Goal: Task Accomplishment & Management: Manage account settings

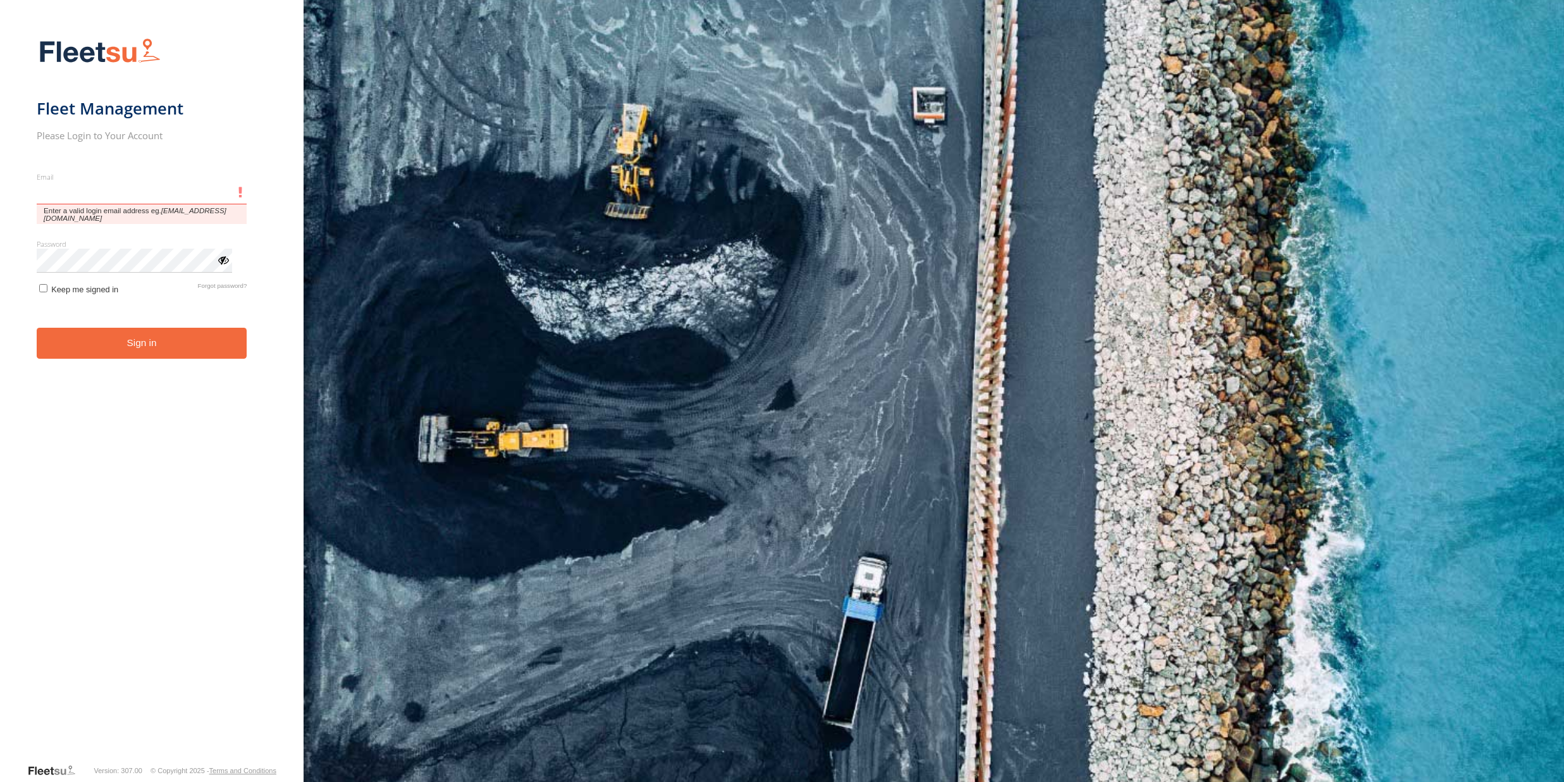
type input "**********"
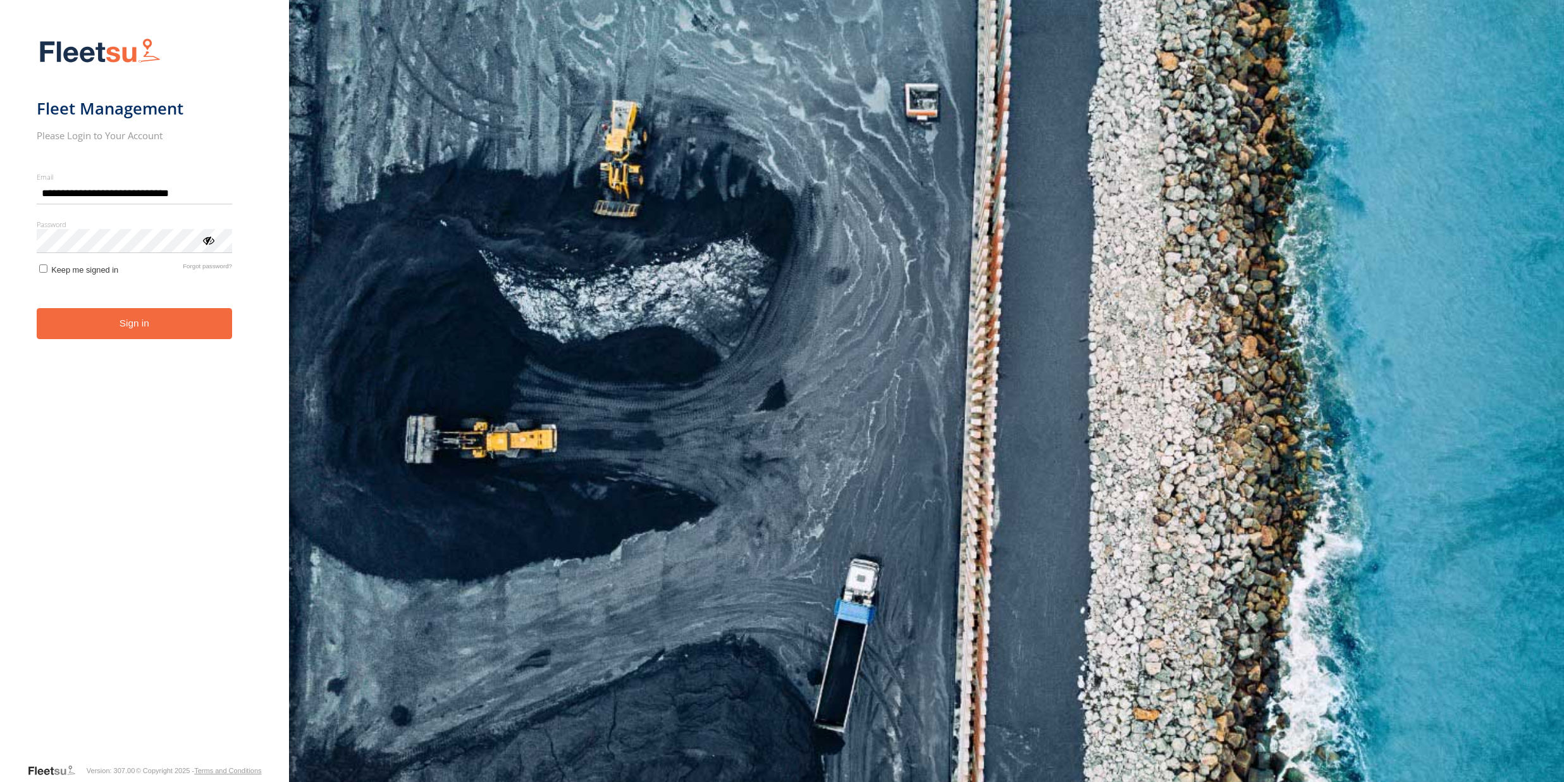
click at [98, 356] on form "**********" at bounding box center [145, 396] width 216 height 733
click at [116, 328] on button "Sign in" at bounding box center [134, 323] width 195 height 31
